Goal: Information Seeking & Learning: Learn about a topic

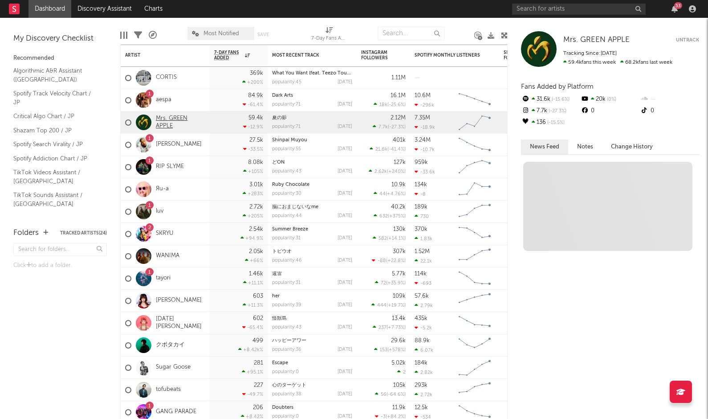
click at [161, 124] on link "Mrs. GREEN APPLE" at bounding box center [180, 122] width 49 height 15
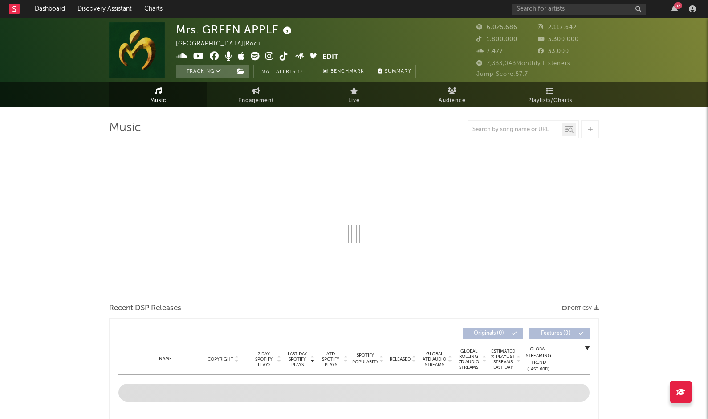
select select "6m"
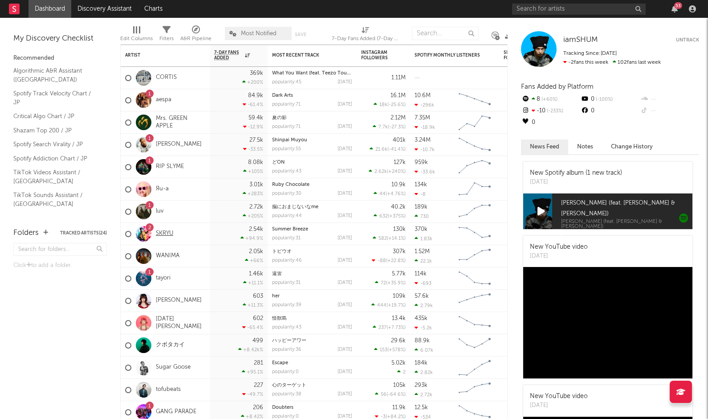
click at [168, 232] on link "SKRYU" at bounding box center [164, 234] width 17 height 8
